Goal: Task Accomplishment & Management: Complete application form

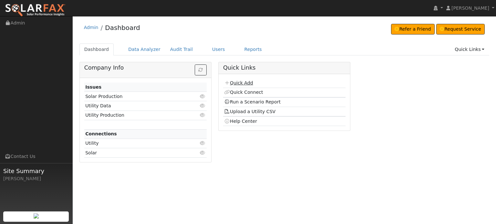
click at [240, 83] on link "Quick Add" at bounding box center [238, 82] width 29 height 5
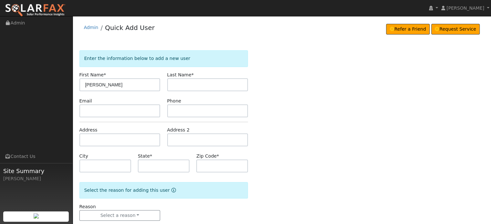
type input "[PERSON_NAME]"
click at [93, 138] on input "text" at bounding box center [119, 140] width 81 height 13
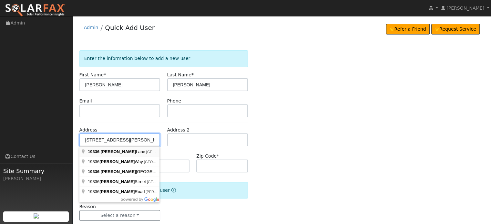
type input "19336 Hansen Lane"
type input "Grass Valley"
type input "CA"
type input "95945"
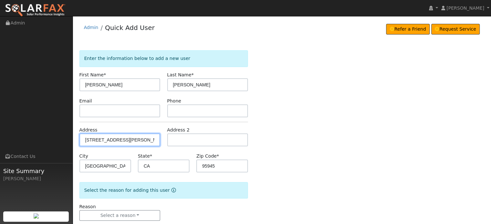
scroll to position [13, 0]
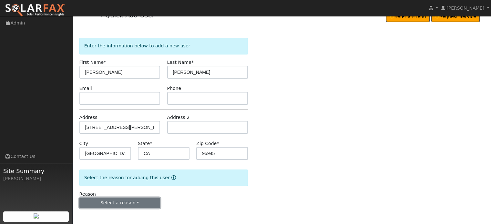
click at [117, 204] on button "Select a reason" at bounding box center [119, 203] width 81 height 11
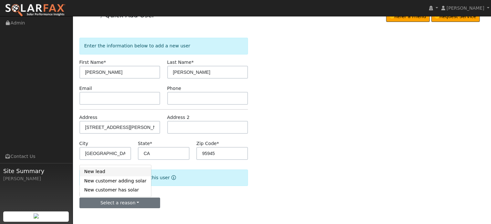
click at [97, 173] on link "New lead" at bounding box center [115, 172] width 71 height 9
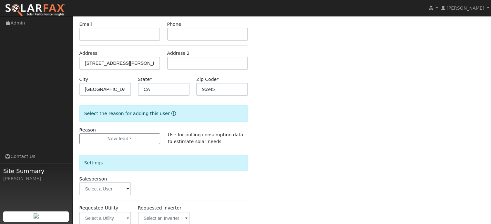
scroll to position [174, 0]
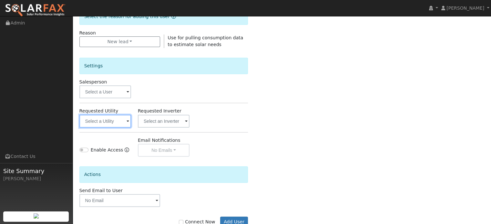
click at [114, 124] on input "text" at bounding box center [105, 121] width 52 height 13
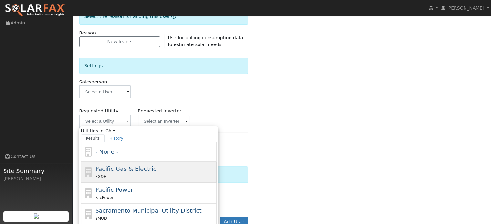
click at [111, 169] on span "Pacific Gas & Electric" at bounding box center [125, 169] width 61 height 7
type input "Pacific Gas & Electric"
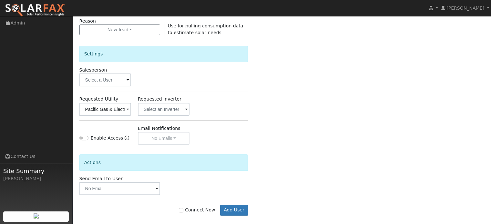
scroll to position [193, 0]
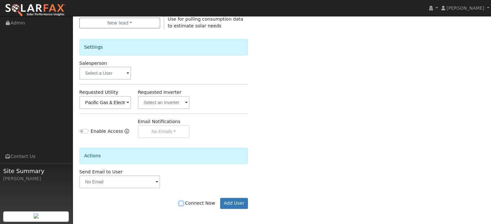
click at [183, 204] on input "Connect Now" at bounding box center [181, 203] width 5 height 5
checkbox input "true"
click at [235, 201] on button "Add User" at bounding box center [234, 203] width 28 height 11
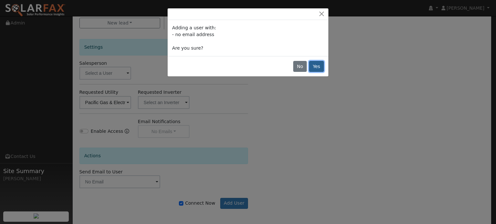
click at [318, 67] on button "Yes" at bounding box center [316, 66] width 15 height 11
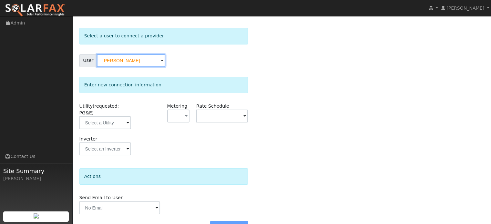
scroll to position [32, 0]
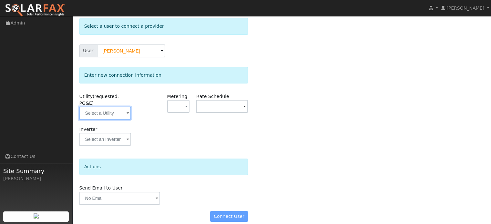
click at [109, 107] on input "text" at bounding box center [105, 113] width 52 height 13
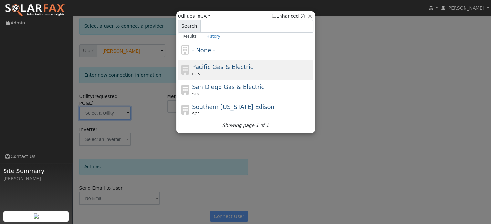
click at [238, 65] on span "Pacific Gas & Electric" at bounding box center [222, 67] width 61 height 7
type input "PG&E"
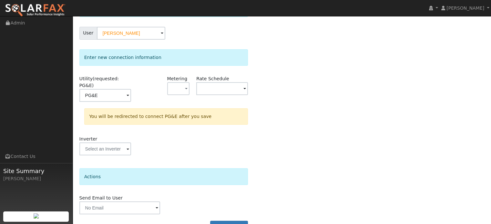
scroll to position [60, 0]
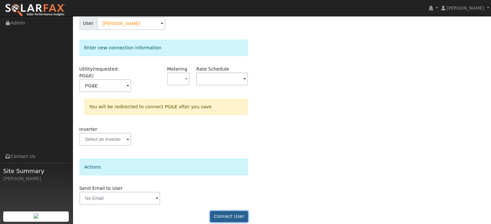
click at [227, 211] on button "Connect User" at bounding box center [229, 216] width 38 height 11
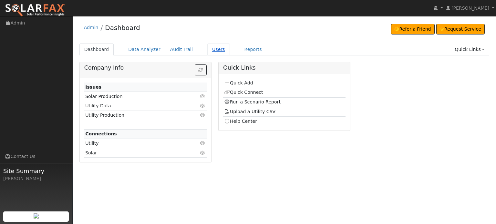
click at [207, 50] on link "Users" at bounding box center [218, 50] width 23 height 12
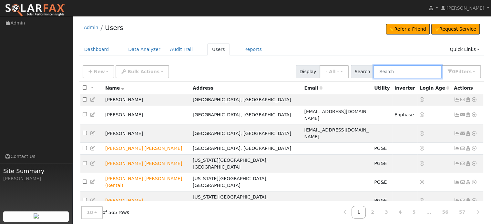
click at [394, 70] on input "text" at bounding box center [408, 71] width 68 height 13
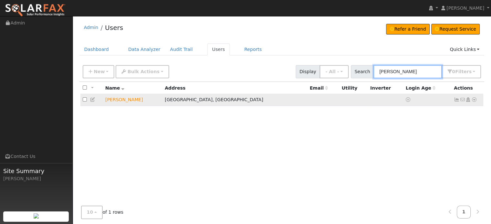
type input "goodwin"
click at [474, 99] on icon at bounding box center [474, 100] width 6 height 5
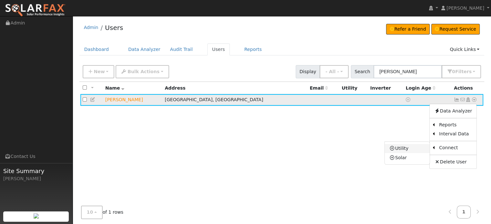
click at [406, 148] on link "Utility" at bounding box center [407, 148] width 45 height 9
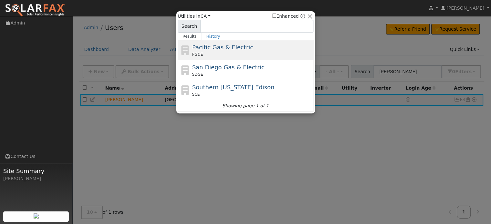
click at [212, 48] on span "Pacific Gas & Electric" at bounding box center [222, 47] width 61 height 7
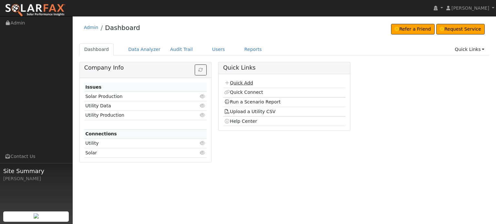
click at [236, 83] on link "Quick Add" at bounding box center [238, 82] width 29 height 5
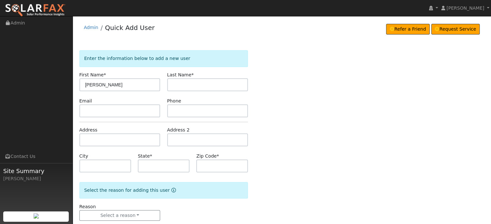
type input "[PERSON_NAME]"
type input "S"
type input "Deschamps"
click at [83, 139] on input "text" at bounding box center [119, 140] width 81 height 13
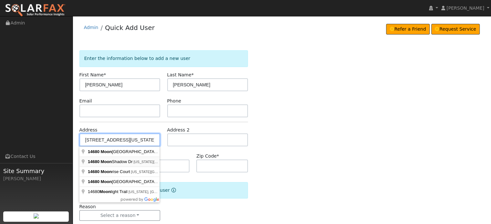
type input "[STREET_ADDRESS]"
type input "Nevada City"
type input "CA"
type input "95959"
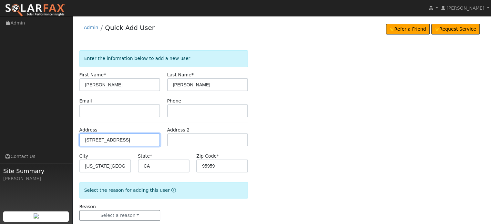
scroll to position [13, 0]
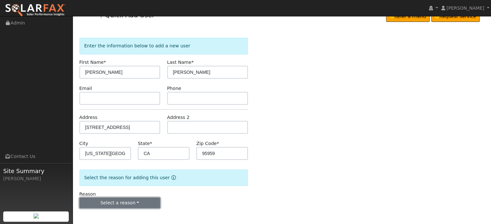
click at [113, 204] on button "Select a reason" at bounding box center [119, 203] width 81 height 11
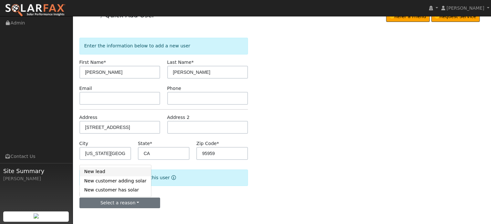
click at [98, 171] on link "New lead" at bounding box center [115, 172] width 71 height 9
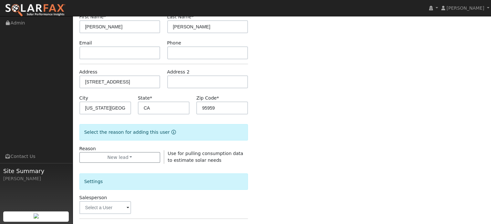
scroll to position [174, 0]
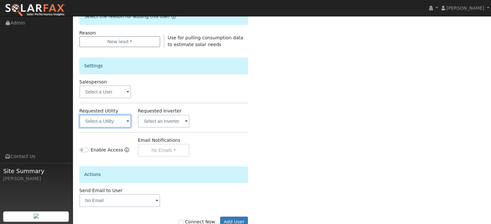
click at [96, 123] on input "text" at bounding box center [105, 121] width 52 height 13
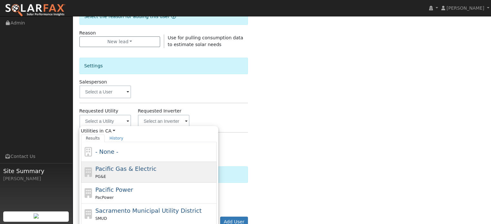
click at [100, 166] on span "Pacific Gas & Electric" at bounding box center [125, 169] width 61 height 7
type input "Pacific Gas & Electric"
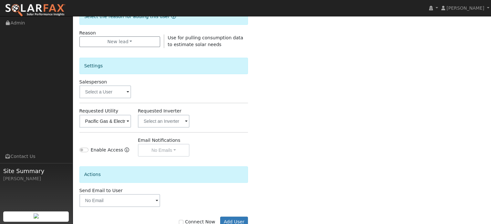
scroll to position [193, 0]
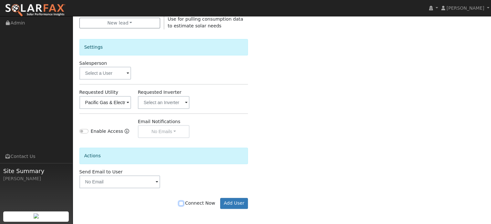
click at [183, 203] on input "Connect Now" at bounding box center [181, 203] width 5 height 5
checkbox input "true"
click at [239, 203] on button "Add User" at bounding box center [234, 203] width 28 height 11
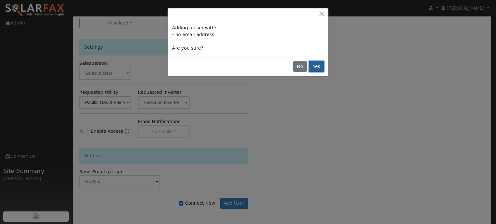
click at [316, 65] on button "Yes" at bounding box center [316, 66] width 15 height 11
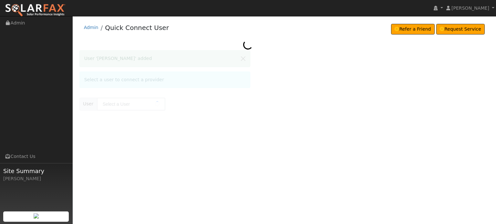
type input "[PERSON_NAME]"
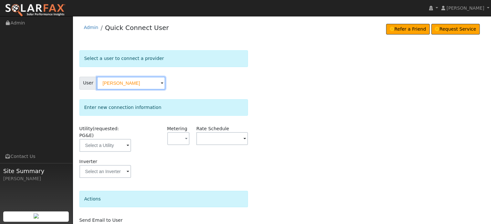
scroll to position [32, 0]
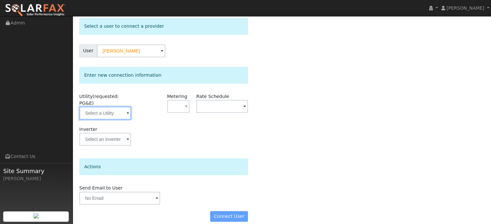
click at [105, 107] on input "text" at bounding box center [105, 113] width 52 height 13
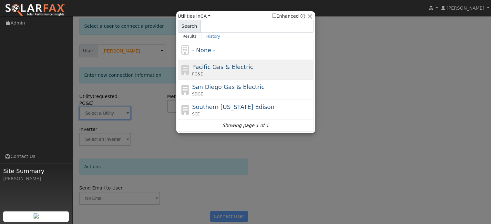
click at [212, 65] on span "Pacific Gas & Electric" at bounding box center [222, 67] width 61 height 7
type input "PG&E"
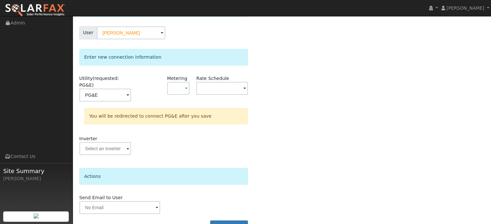
scroll to position [60, 0]
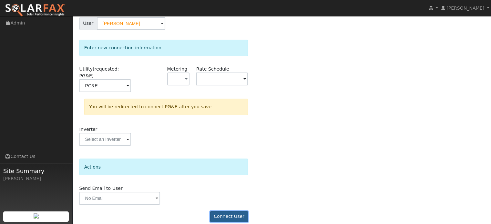
click at [227, 211] on button "Connect User" at bounding box center [229, 216] width 38 height 11
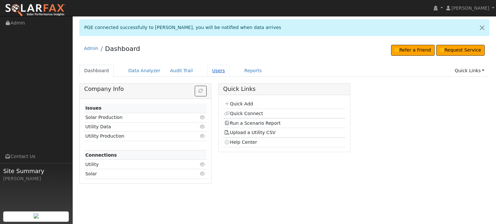
click at [211, 69] on link "Users" at bounding box center [218, 71] width 23 height 12
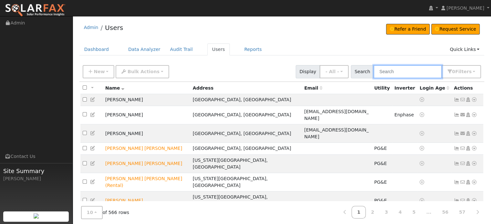
click at [421, 75] on input "text" at bounding box center [408, 71] width 68 height 13
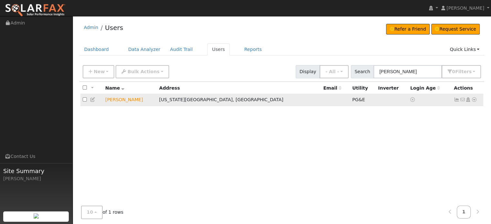
click at [474, 100] on icon at bounding box center [474, 100] width 6 height 5
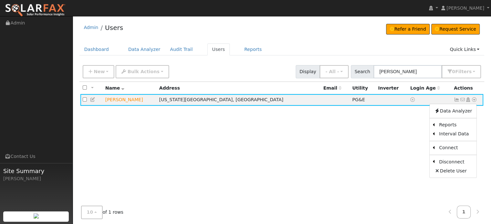
click at [281, 176] on div "All None All on page None on page Name Address Email Utility Inverter Login Age…" at bounding box center [281, 149] width 405 height 135
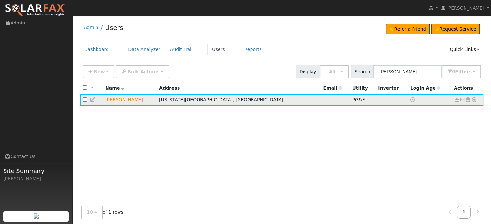
click at [457, 99] on icon at bounding box center [457, 100] width 6 height 5
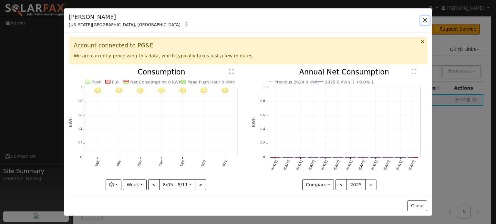
click at [423, 20] on button "button" at bounding box center [424, 20] width 9 height 9
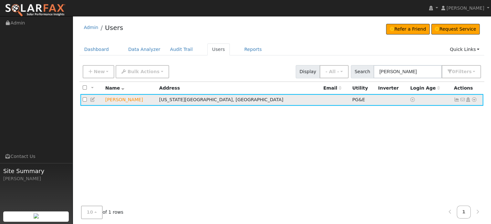
click at [473, 100] on icon at bounding box center [474, 100] width 6 height 5
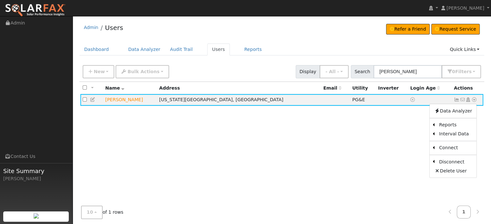
click at [213, 164] on div "All None All on page None on page Name Address Email Utility Inverter Login Age…" at bounding box center [281, 149] width 405 height 135
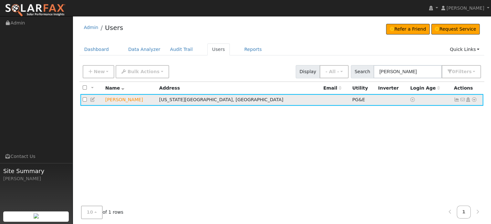
click at [473, 99] on icon at bounding box center [474, 100] width 6 height 5
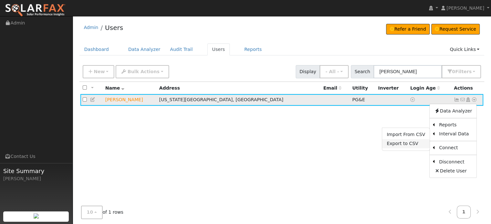
click at [405, 147] on link "Export to CSV" at bounding box center [405, 143] width 47 height 9
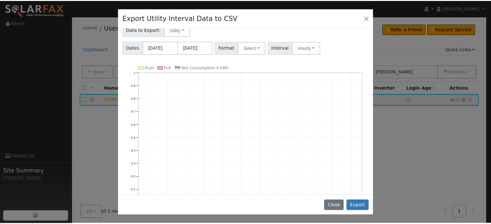
scroll to position [67, 0]
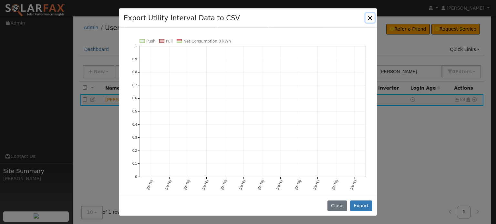
click at [371, 19] on button "Close" at bounding box center [370, 17] width 9 height 9
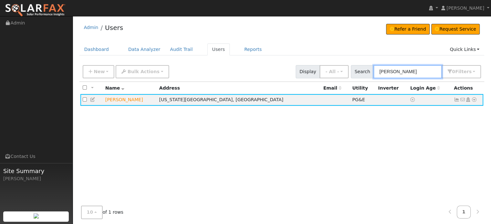
drag, startPoint x: 414, startPoint y: 71, endPoint x: 295, endPoint y: 72, distance: 119.1
click at [295, 72] on div "New Add User Quick Add Quick Connect Quick Convert Lead Bulk Actions Send Email…" at bounding box center [281, 70] width 401 height 15
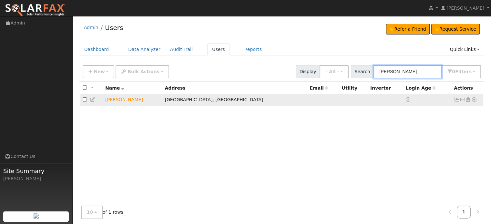
type input "goodwin"
click at [125, 101] on td "David Goodwin" at bounding box center [132, 100] width 59 height 12
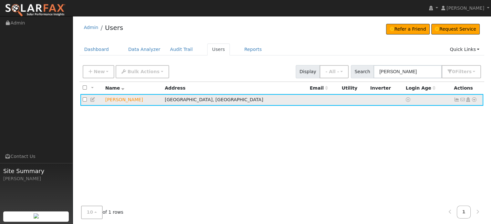
click at [456, 100] on icon at bounding box center [457, 100] width 6 height 5
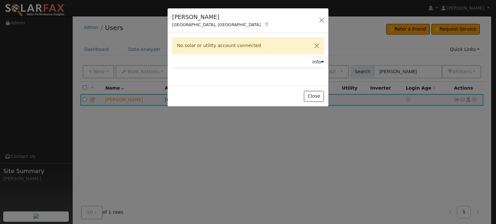
click at [472, 99] on div "David Goodwin Grass Valley, CA Default Account Default Account 19336 Hansen Lan…" at bounding box center [248, 112] width 496 height 224
click at [313, 97] on button "Close" at bounding box center [314, 96] width 20 height 11
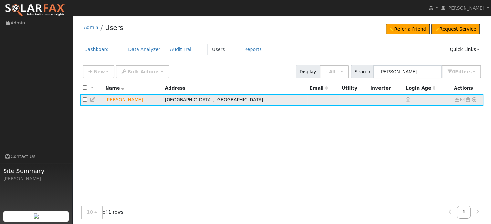
click at [474, 100] on icon at bounding box center [474, 100] width 6 height 5
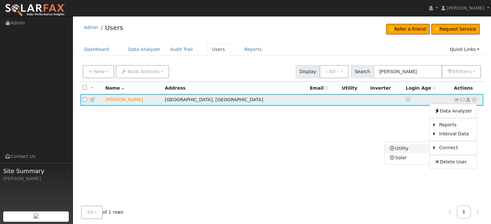
click at [403, 148] on link "Utility" at bounding box center [407, 148] width 45 height 9
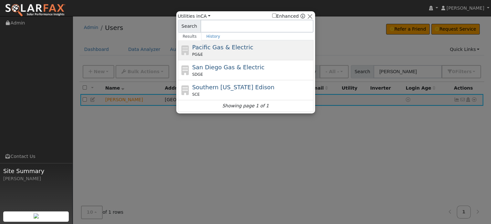
click at [227, 50] on span "Pacific Gas & Electric" at bounding box center [222, 47] width 61 height 7
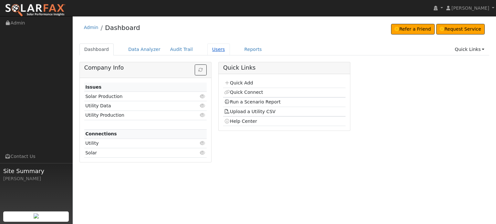
click at [208, 53] on link "Users" at bounding box center [218, 50] width 23 height 12
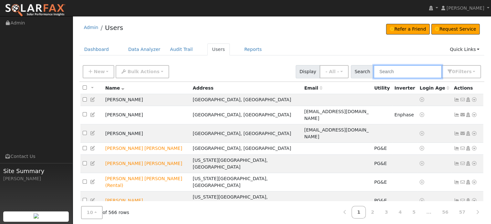
click at [396, 71] on input "text" at bounding box center [408, 71] width 68 height 13
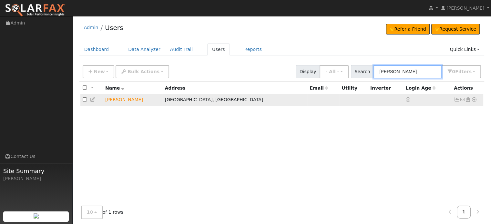
type input "[PERSON_NAME]"
click at [118, 101] on td "[PERSON_NAME]" at bounding box center [132, 100] width 59 height 12
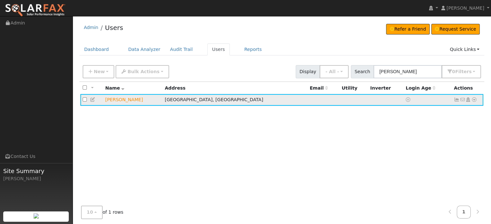
click at [474, 101] on icon at bounding box center [474, 100] width 6 height 5
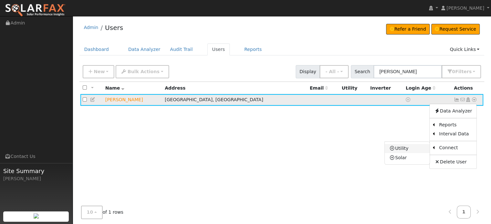
click at [401, 149] on link "Utility" at bounding box center [407, 148] width 45 height 9
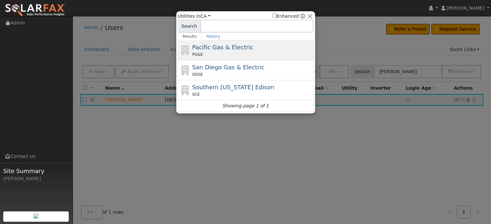
click at [226, 53] on div "PG&E" at bounding box center [252, 55] width 120 height 6
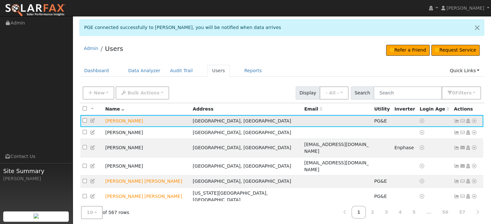
click at [456, 121] on icon at bounding box center [457, 121] width 6 height 5
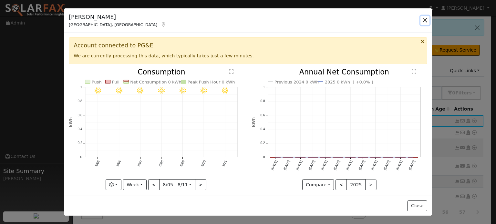
click at [424, 20] on button "button" at bounding box center [424, 20] width 9 height 9
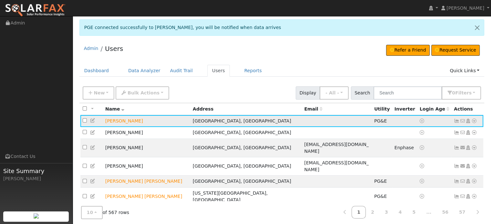
click at [473, 120] on icon at bounding box center [474, 121] width 6 height 5
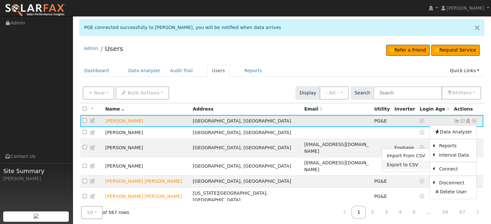
click at [406, 163] on link "Export to CSV" at bounding box center [405, 164] width 47 height 9
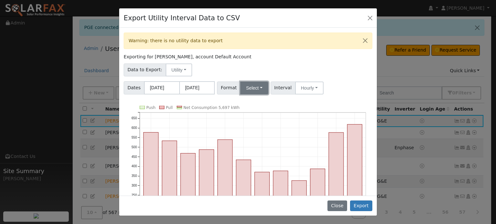
click at [257, 89] on button "Select" at bounding box center [254, 88] width 28 height 13
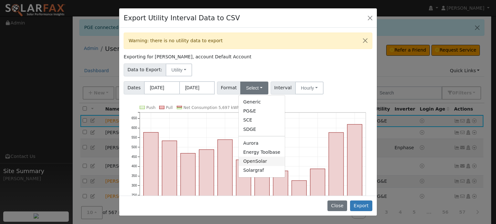
click at [251, 161] on link "OpenSolar" at bounding box center [262, 161] width 46 height 9
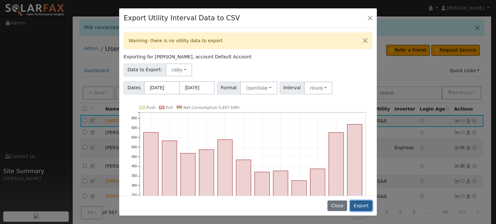
click at [364, 204] on button "Export" at bounding box center [361, 206] width 22 height 11
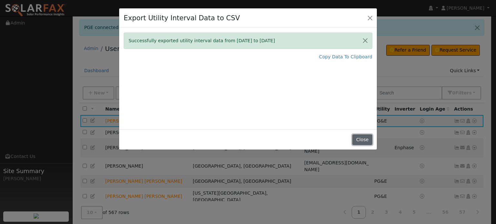
click at [372, 142] on button "Close" at bounding box center [362, 140] width 20 height 11
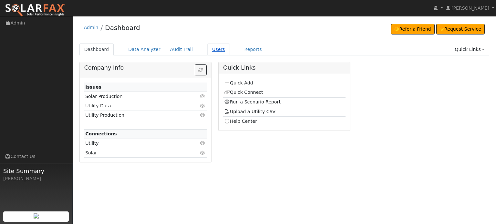
click at [208, 50] on link "Users" at bounding box center [218, 50] width 23 height 12
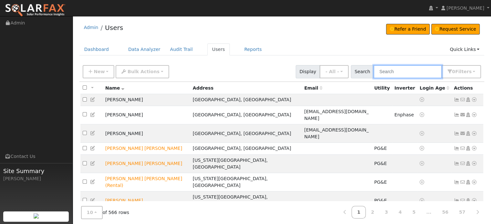
click at [394, 68] on input "text" at bounding box center [408, 71] width 68 height 13
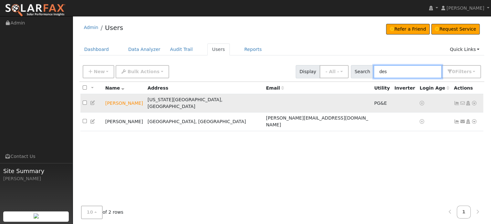
type input "des"
click at [473, 101] on icon at bounding box center [474, 103] width 6 height 5
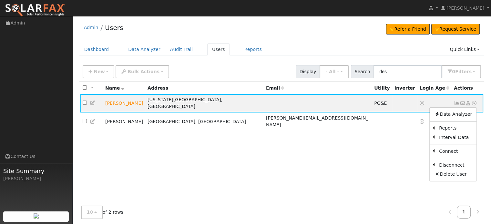
click at [361, 135] on div "All None All on page None on page Name Address Email Utility Inverter Login Age…" at bounding box center [281, 149] width 405 height 135
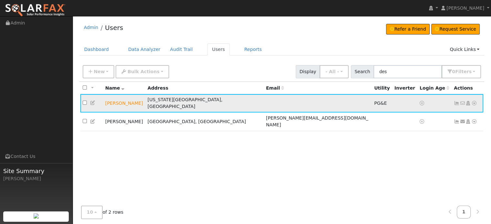
click at [457, 101] on icon at bounding box center [457, 103] width 6 height 5
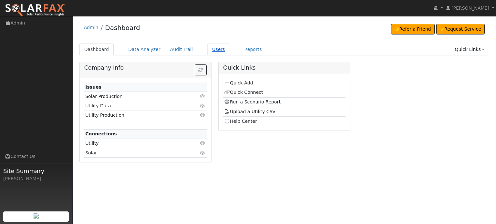
click at [211, 46] on link "Users" at bounding box center [218, 50] width 23 height 12
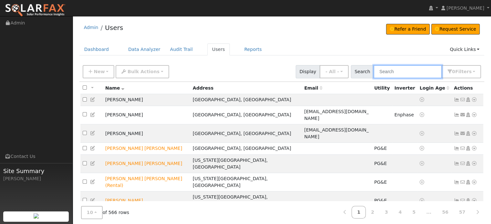
click at [399, 76] on input "text" at bounding box center [408, 71] width 68 height 13
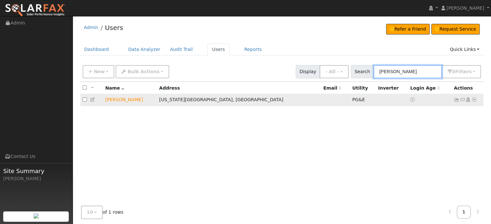
type input "[PERSON_NAME]"
click at [456, 99] on icon at bounding box center [457, 100] width 6 height 5
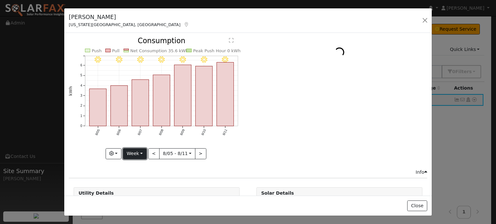
click at [139, 152] on button "Week" at bounding box center [135, 154] width 24 height 11
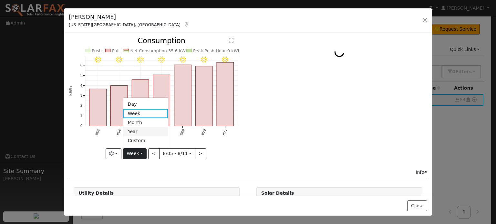
click at [135, 131] on link "Year" at bounding box center [145, 132] width 45 height 9
type input "2024-08-01"
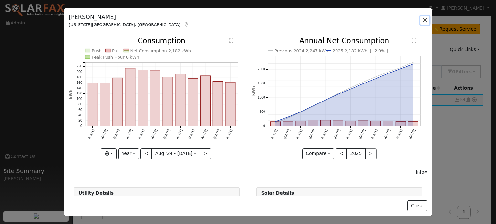
click at [424, 20] on button "button" at bounding box center [424, 20] width 9 height 9
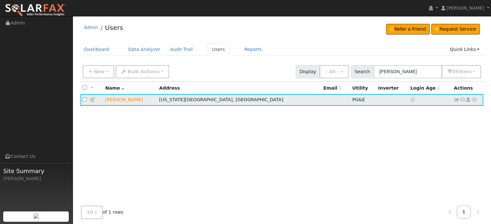
click at [474, 99] on icon at bounding box center [474, 100] width 6 height 5
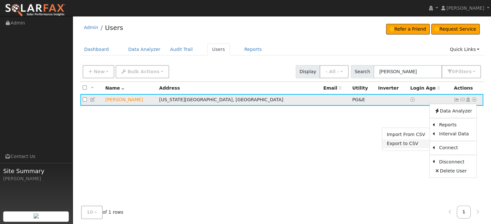
click at [403, 143] on link "Export to CSV" at bounding box center [405, 143] width 47 height 9
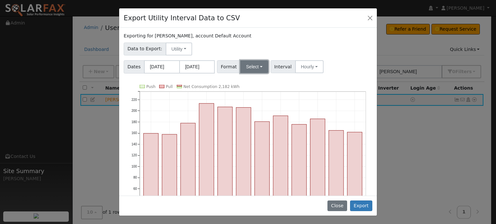
click at [257, 64] on button "Select" at bounding box center [254, 66] width 28 height 13
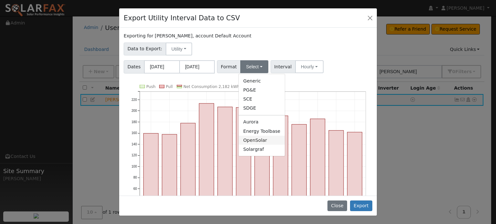
click at [253, 140] on link "OpenSolar" at bounding box center [262, 140] width 46 height 9
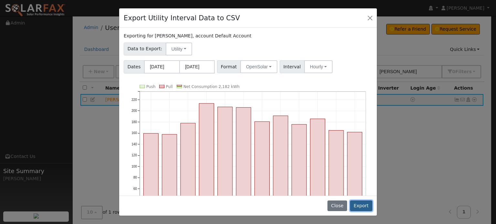
click at [364, 209] on button "Export" at bounding box center [361, 206] width 22 height 11
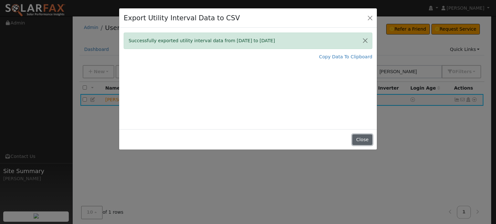
click at [360, 139] on button "Close" at bounding box center [362, 140] width 20 height 11
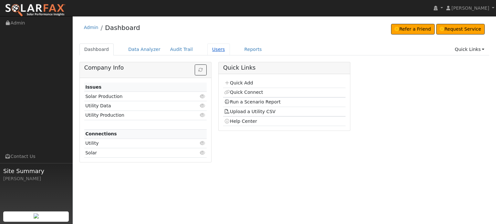
click at [207, 50] on link "Users" at bounding box center [218, 50] width 23 height 12
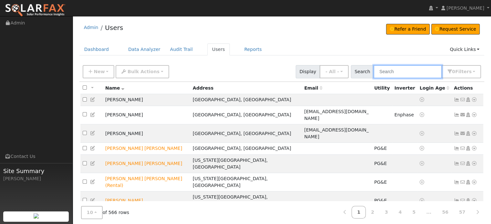
click at [392, 72] on input "text" at bounding box center [408, 71] width 68 height 13
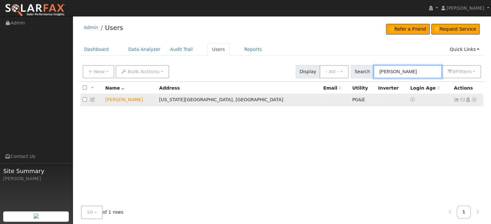
type input "norman"
click at [456, 99] on icon at bounding box center [457, 100] width 6 height 5
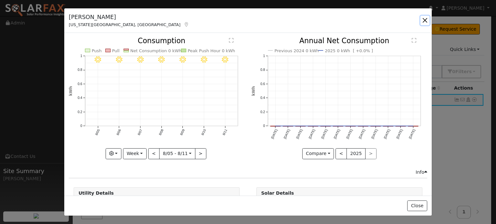
click at [425, 20] on button "button" at bounding box center [424, 20] width 9 height 9
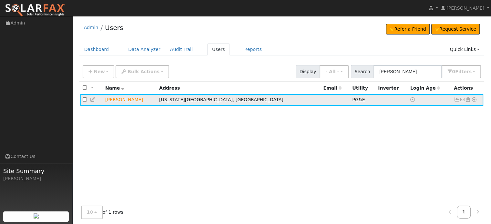
click at [474, 102] on icon at bounding box center [474, 100] width 6 height 5
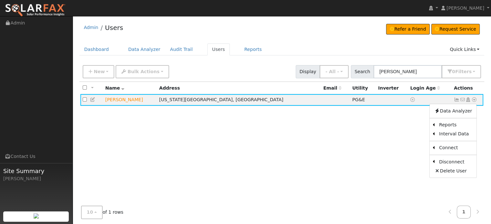
click at [378, 152] on div "All None All on page None on page Name Address Email Utility Inverter Login Age…" at bounding box center [281, 149] width 405 height 135
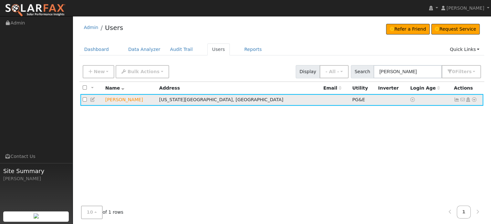
click at [456, 99] on icon at bounding box center [457, 100] width 6 height 5
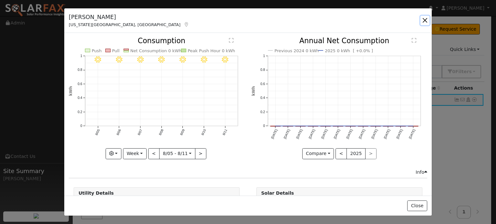
click at [427, 20] on button "button" at bounding box center [424, 20] width 9 height 9
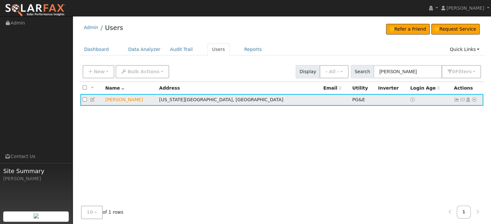
click at [473, 99] on icon at bounding box center [474, 100] width 6 height 5
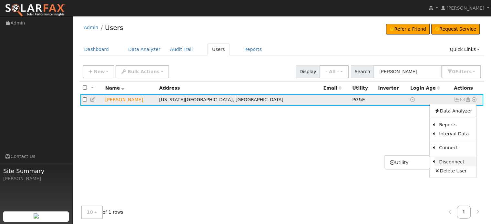
click at [443, 161] on link "Disconnect" at bounding box center [456, 162] width 42 height 9
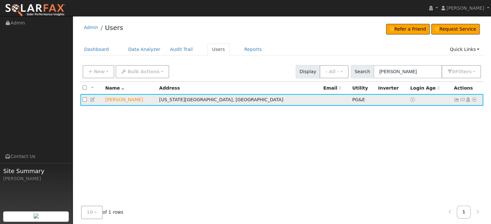
click at [475, 100] on icon at bounding box center [474, 100] width 6 height 5
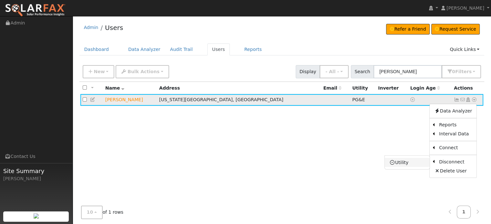
click at [401, 161] on link "Utility" at bounding box center [407, 162] width 45 height 9
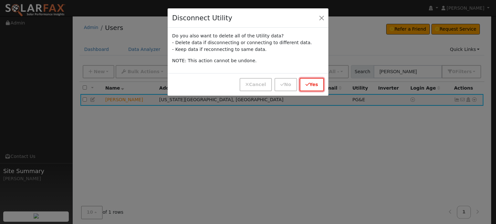
click at [317, 86] on button "Yes" at bounding box center [312, 84] width 24 height 13
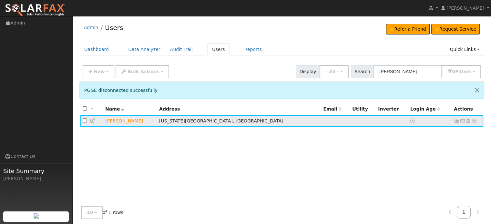
click at [477, 121] on td "No email address Send Email... Copy a Link Reset Password Open Access Data Anal…" at bounding box center [468, 121] width 32 height 12
click at [472, 121] on icon at bounding box center [474, 121] width 6 height 5
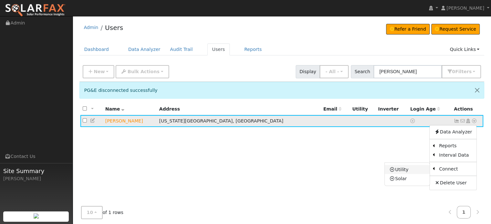
click at [399, 169] on link "Utility" at bounding box center [407, 169] width 45 height 9
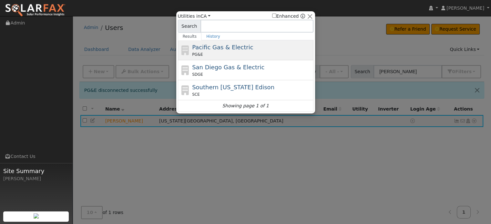
click at [203, 49] on span "Pacific Gas & Electric" at bounding box center [222, 47] width 61 height 7
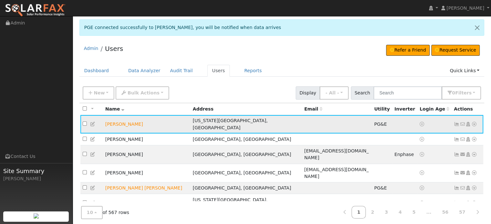
click at [456, 122] on icon at bounding box center [457, 124] width 6 height 5
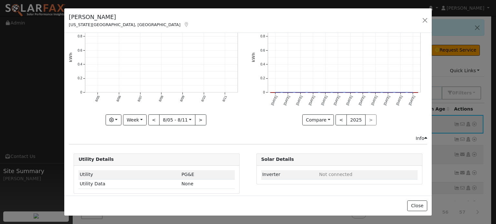
scroll to position [69, 0]
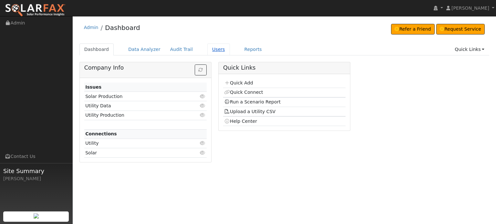
click at [207, 50] on link "Users" at bounding box center [218, 50] width 23 height 12
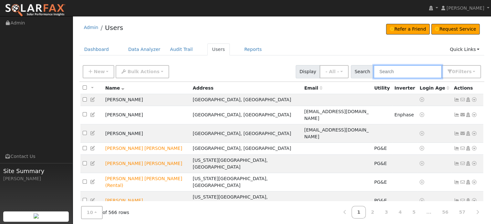
click at [394, 71] on input "text" at bounding box center [408, 71] width 68 height 13
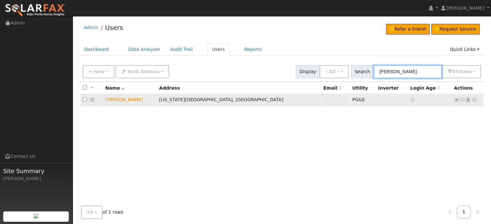
type input "norman"
click at [120, 100] on td "Norman Benton" at bounding box center [130, 100] width 54 height 12
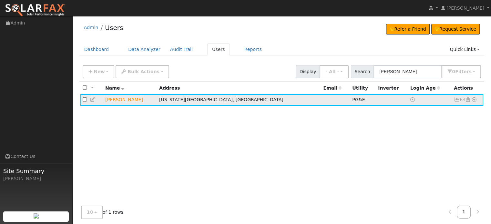
click at [456, 100] on icon at bounding box center [457, 100] width 6 height 5
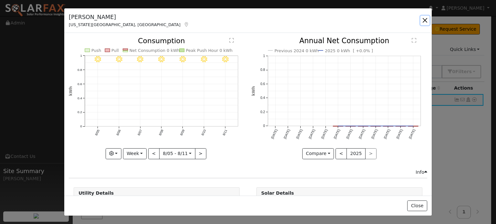
click at [425, 20] on button "button" at bounding box center [424, 20] width 9 height 9
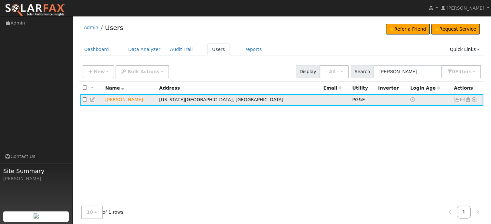
click at [456, 100] on icon at bounding box center [457, 100] width 6 height 5
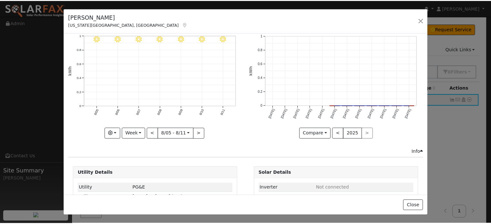
scroll to position [38, 0]
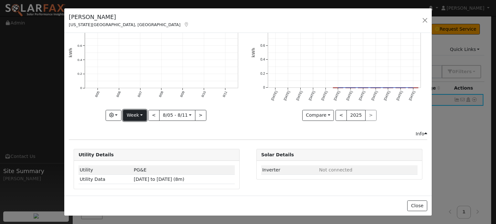
click at [140, 115] on button "Week" at bounding box center [135, 115] width 24 height 11
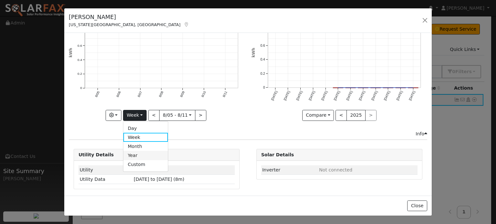
click at [132, 156] on link "Year" at bounding box center [145, 155] width 45 height 9
type input "2024-08-01"
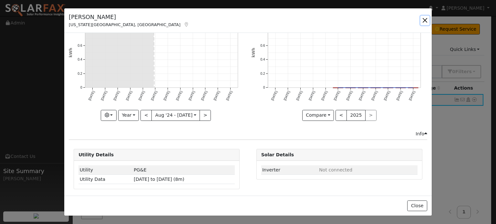
click at [425, 20] on button "button" at bounding box center [424, 20] width 9 height 9
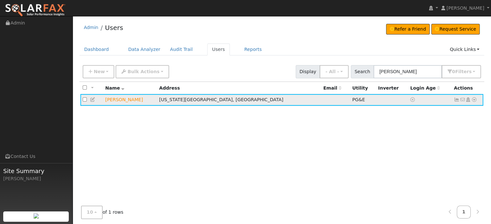
click at [474, 101] on icon at bounding box center [474, 100] width 6 height 5
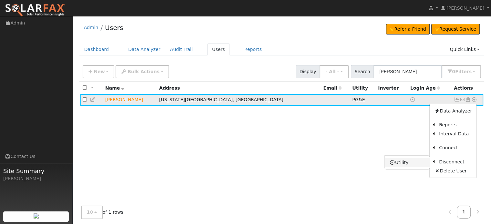
click at [403, 163] on link "Utility" at bounding box center [407, 162] width 45 height 9
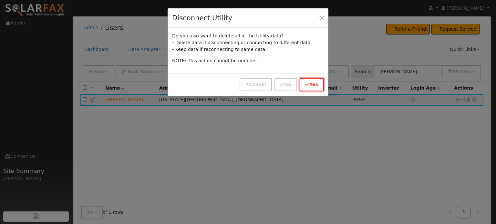
click at [317, 85] on button "Yes" at bounding box center [312, 84] width 24 height 13
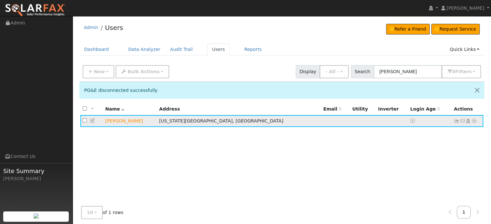
click at [473, 121] on icon at bounding box center [474, 121] width 6 height 5
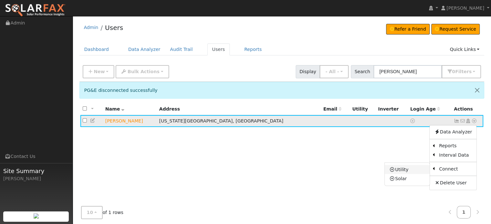
click at [401, 169] on link "Utility" at bounding box center [407, 169] width 45 height 9
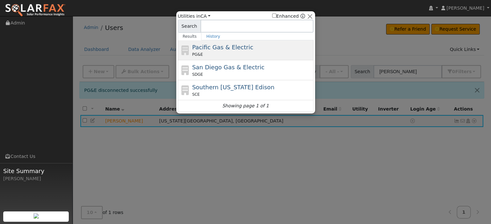
click at [204, 50] on span "Pacific Gas & Electric" at bounding box center [222, 47] width 61 height 7
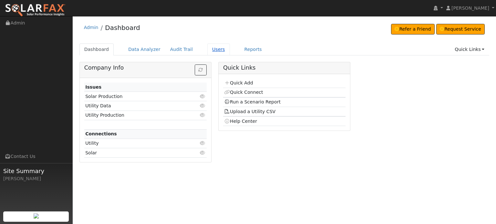
click at [208, 51] on link "Users" at bounding box center [218, 50] width 23 height 12
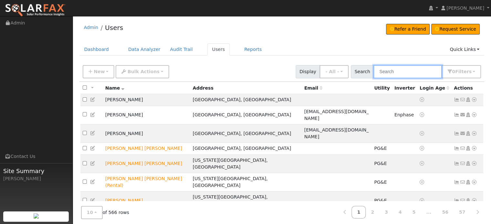
click at [404, 73] on input "text" at bounding box center [408, 71] width 68 height 13
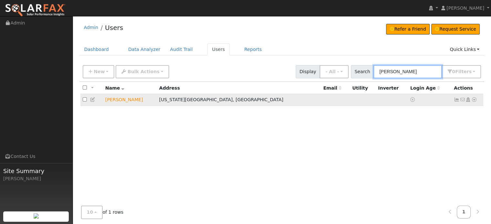
type input "benton"
click at [473, 99] on icon at bounding box center [474, 100] width 6 height 5
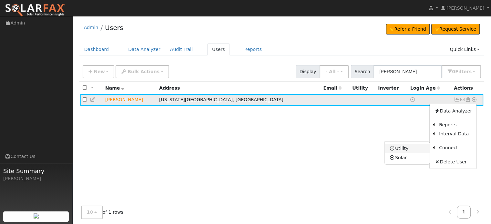
click at [401, 148] on link "Utility" at bounding box center [407, 148] width 45 height 9
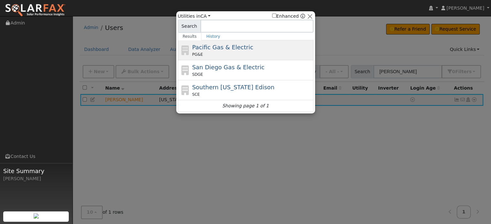
click at [221, 47] on span "Pacific Gas & Electric" at bounding box center [222, 47] width 61 height 7
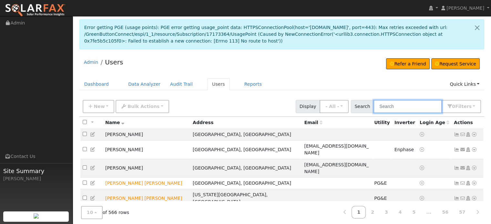
click at [397, 104] on input "text" at bounding box center [408, 106] width 68 height 13
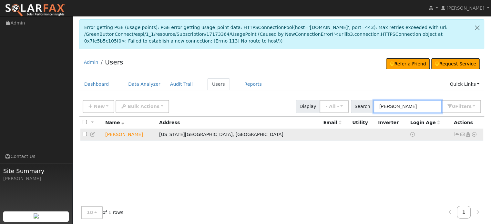
type input "[PERSON_NAME]"
click at [457, 133] on icon at bounding box center [457, 134] width 6 height 5
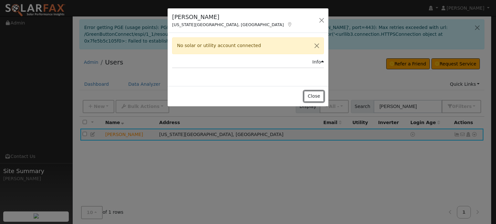
click at [312, 95] on button "Close" at bounding box center [314, 96] width 20 height 11
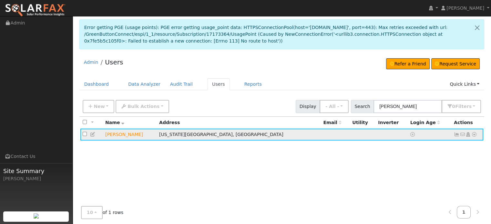
click at [475, 135] on icon at bounding box center [474, 134] width 6 height 5
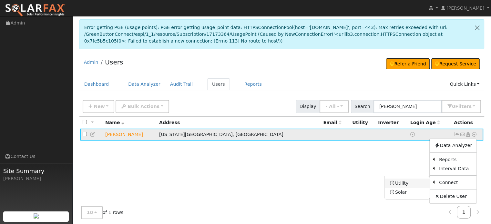
click at [403, 183] on link "Utility" at bounding box center [407, 183] width 45 height 9
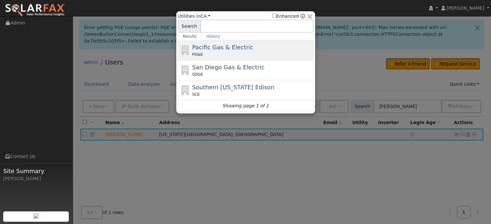
click at [226, 55] on div "PG&E" at bounding box center [252, 55] width 120 height 6
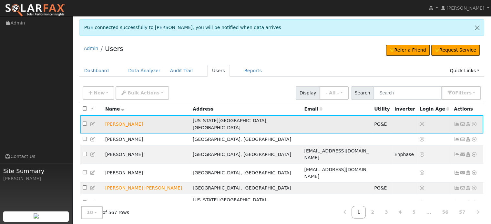
click at [474, 122] on icon at bounding box center [474, 124] width 6 height 5
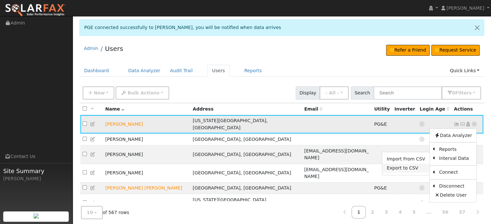
click at [406, 167] on link "Export to CSV" at bounding box center [405, 168] width 47 height 9
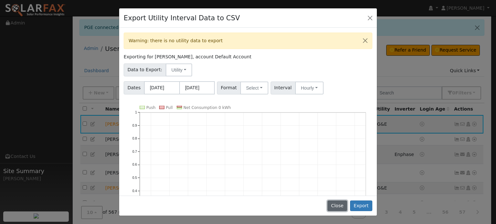
click at [341, 206] on button "Close" at bounding box center [337, 206] width 20 height 11
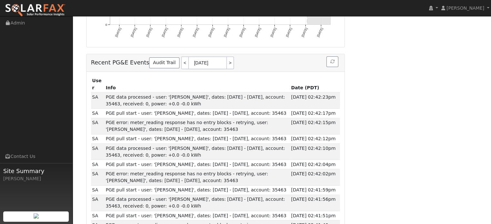
scroll to position [92, 0]
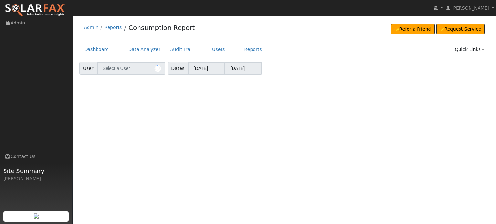
type input "[PERSON_NAME]"
